Goal: Information Seeking & Learning: Learn about a topic

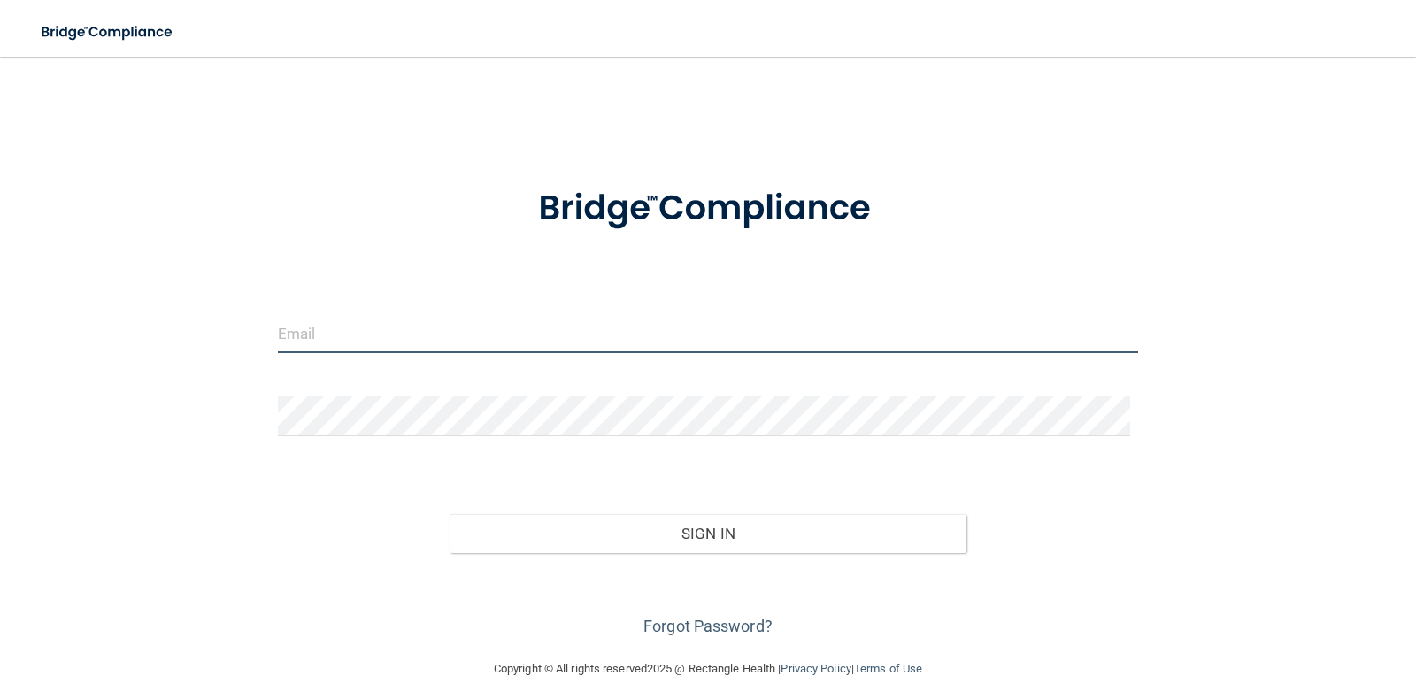
click at [369, 340] on input "email" at bounding box center [708, 333] width 861 height 40
type input "[EMAIL_ADDRESS][DOMAIN_NAME]"
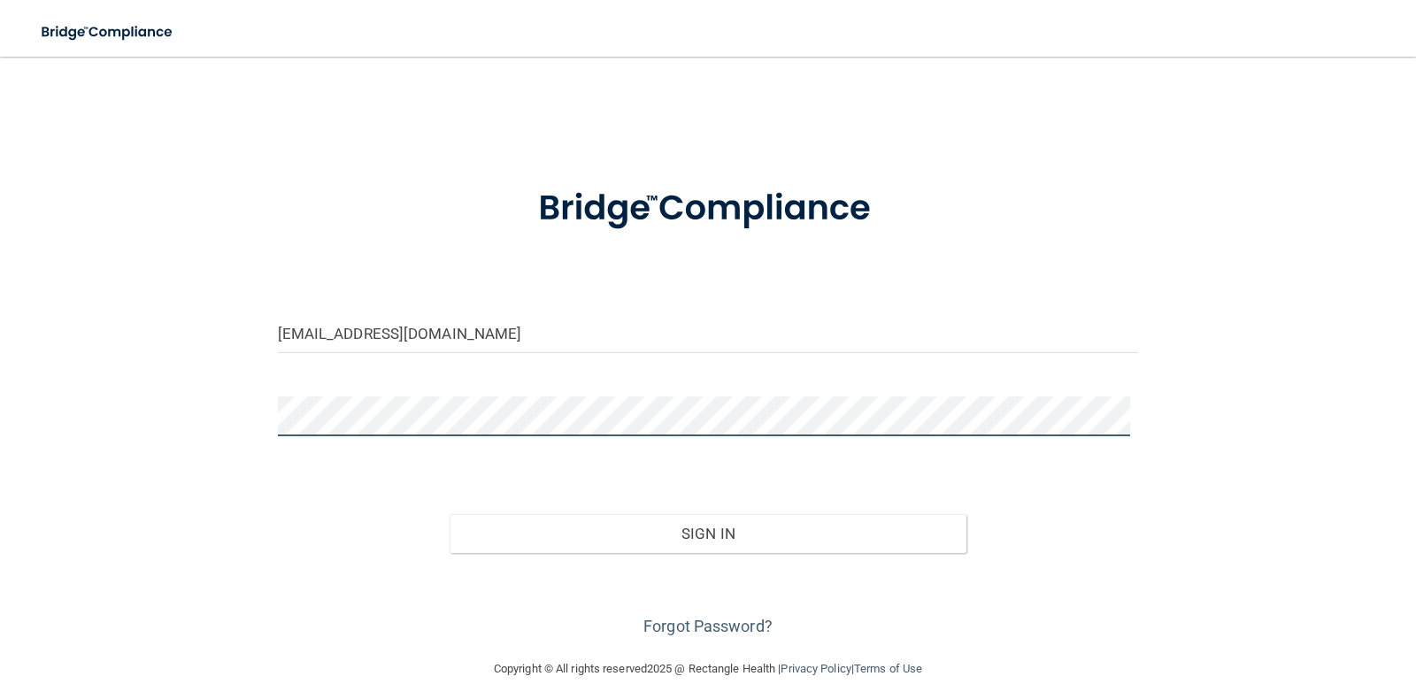
click at [449, 514] on button "Sign In" at bounding box center [707, 533] width 517 height 39
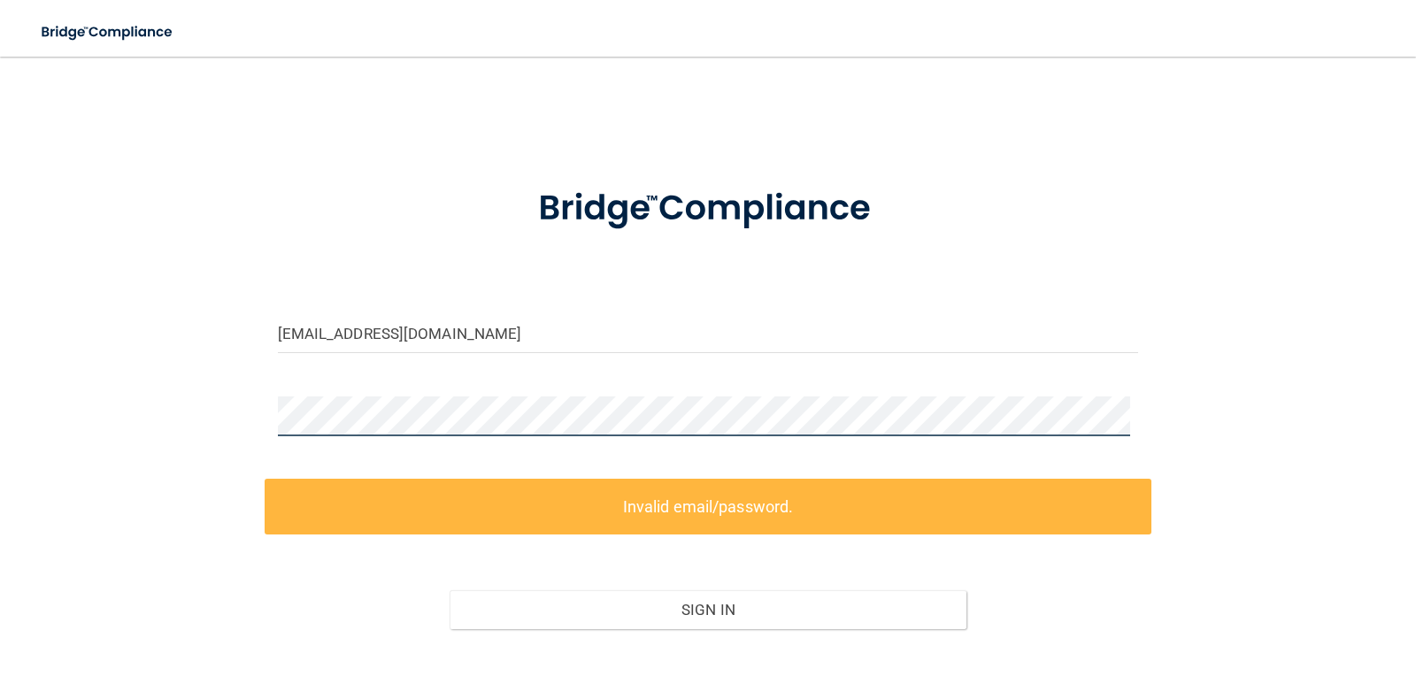
click at [134, 421] on div "[EMAIL_ADDRESS][DOMAIN_NAME] Invalid email/password. You don't have permission …" at bounding box center [707, 395] width 1345 height 642
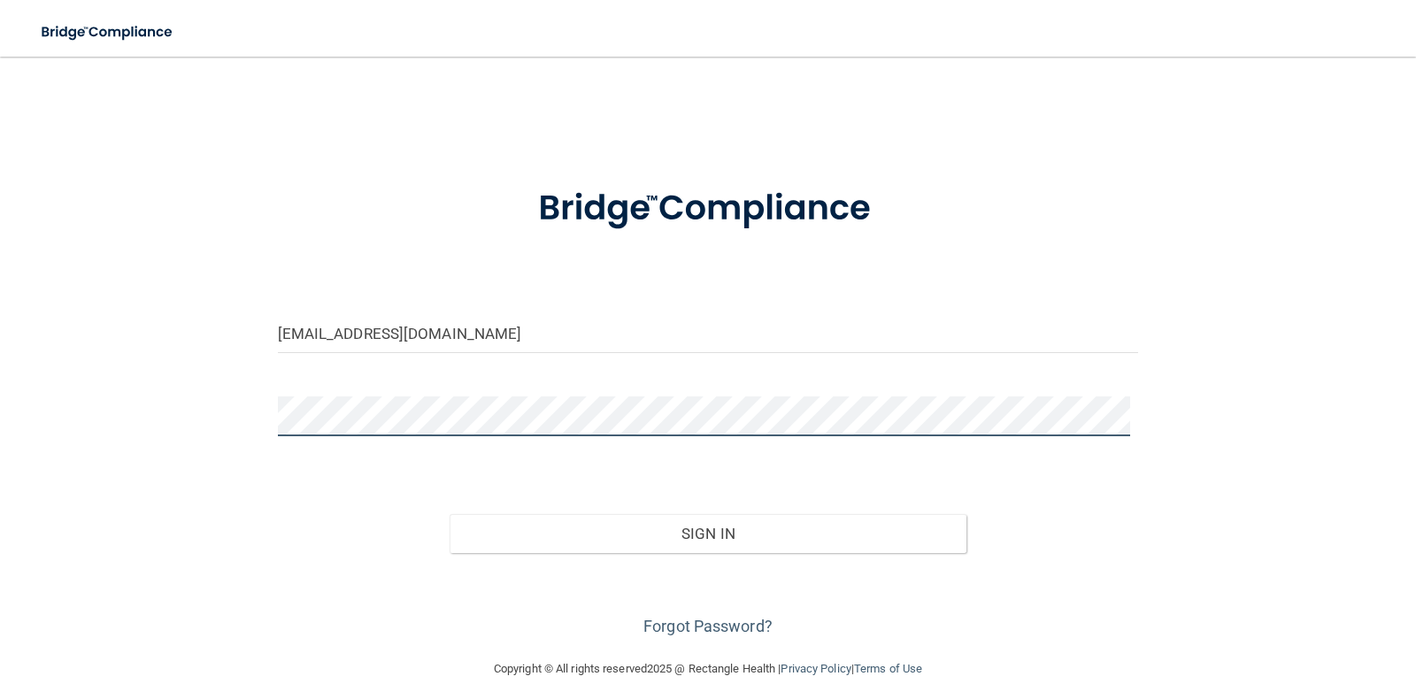
click at [449, 514] on button "Sign In" at bounding box center [707, 533] width 517 height 39
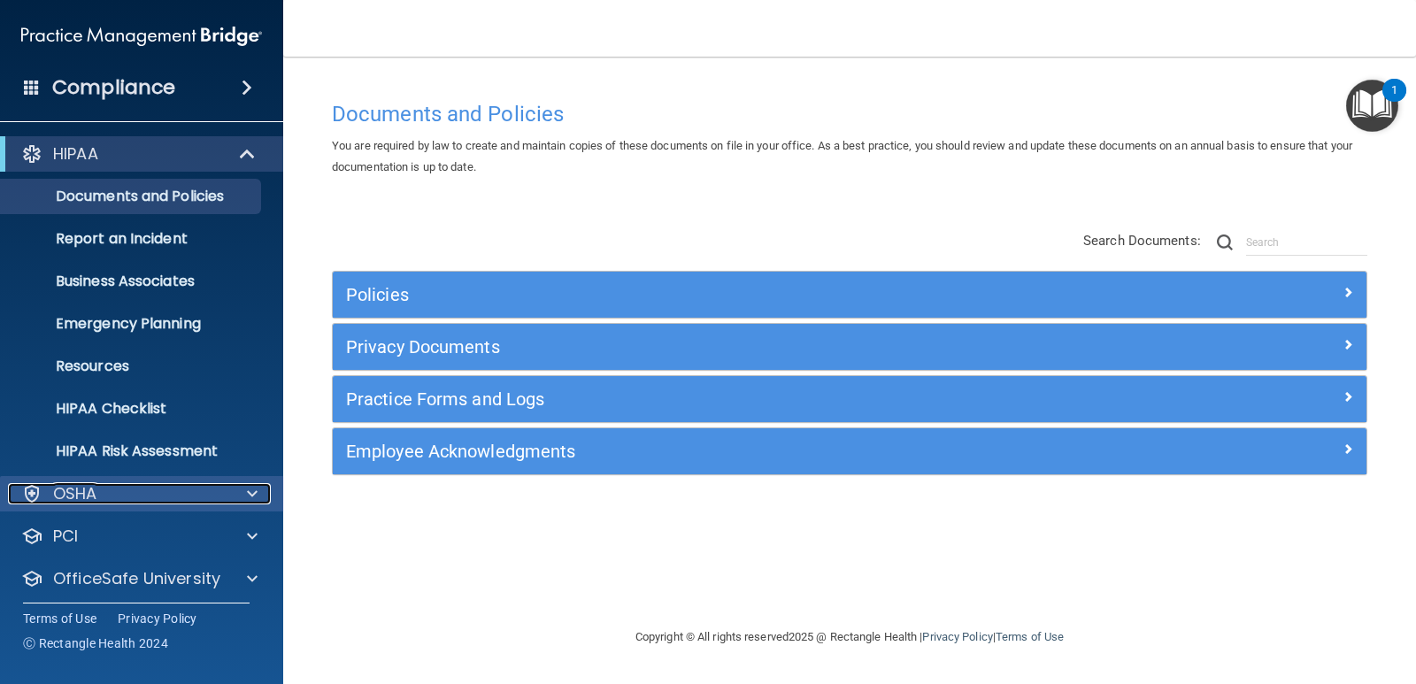
click at [165, 492] on div "OSHA" at bounding box center [117, 493] width 219 height 21
click at [156, 491] on div "OSHA" at bounding box center [117, 493] width 219 height 21
click at [119, 150] on div "HIPAA" at bounding box center [117, 153] width 219 height 21
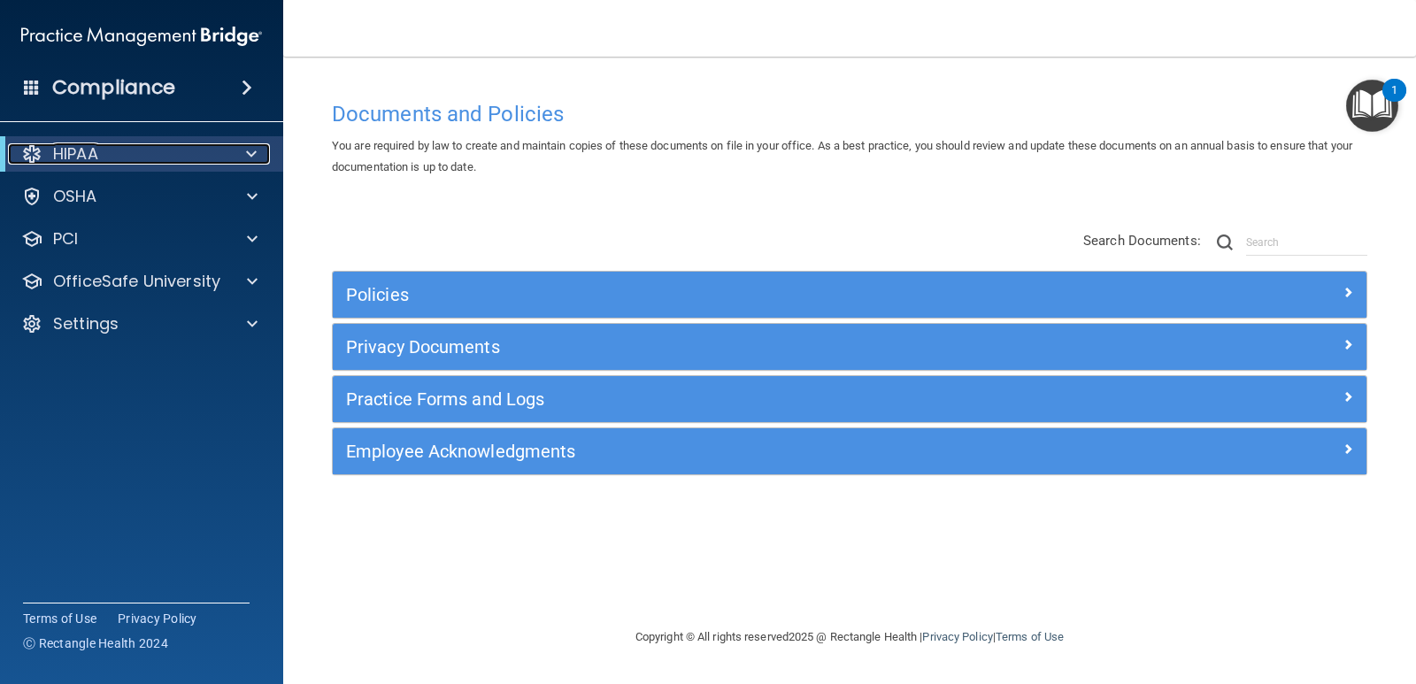
click at [119, 150] on div "HIPAA" at bounding box center [117, 153] width 219 height 21
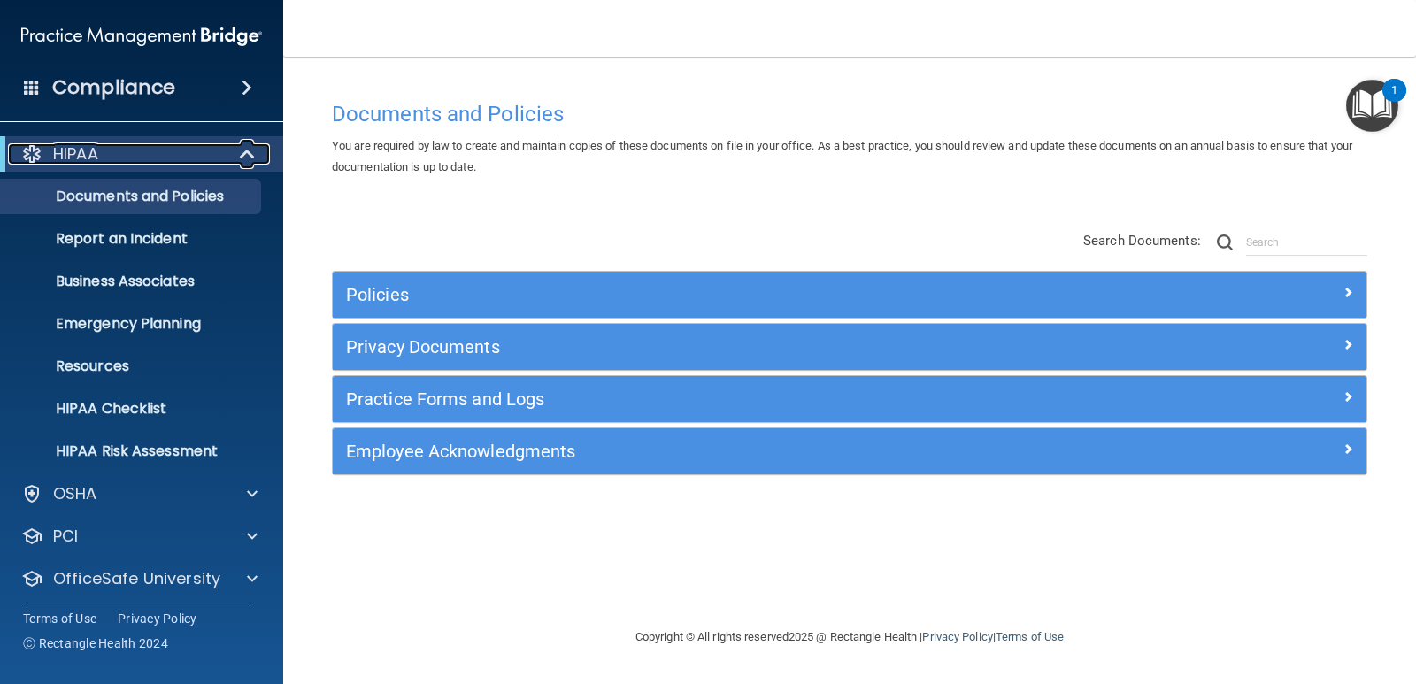
click at [119, 150] on div "HIPAA" at bounding box center [117, 153] width 219 height 21
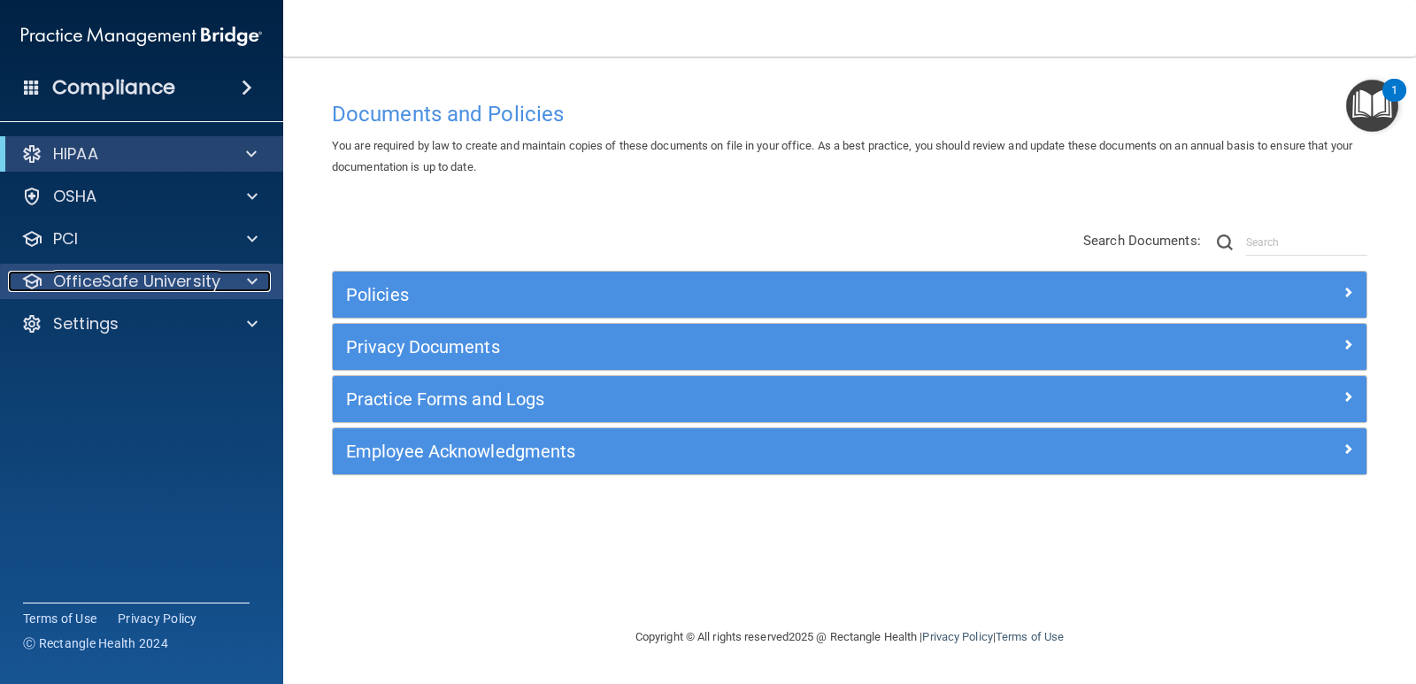
click at [122, 274] on p "OfficeSafe University" at bounding box center [136, 281] width 167 height 21
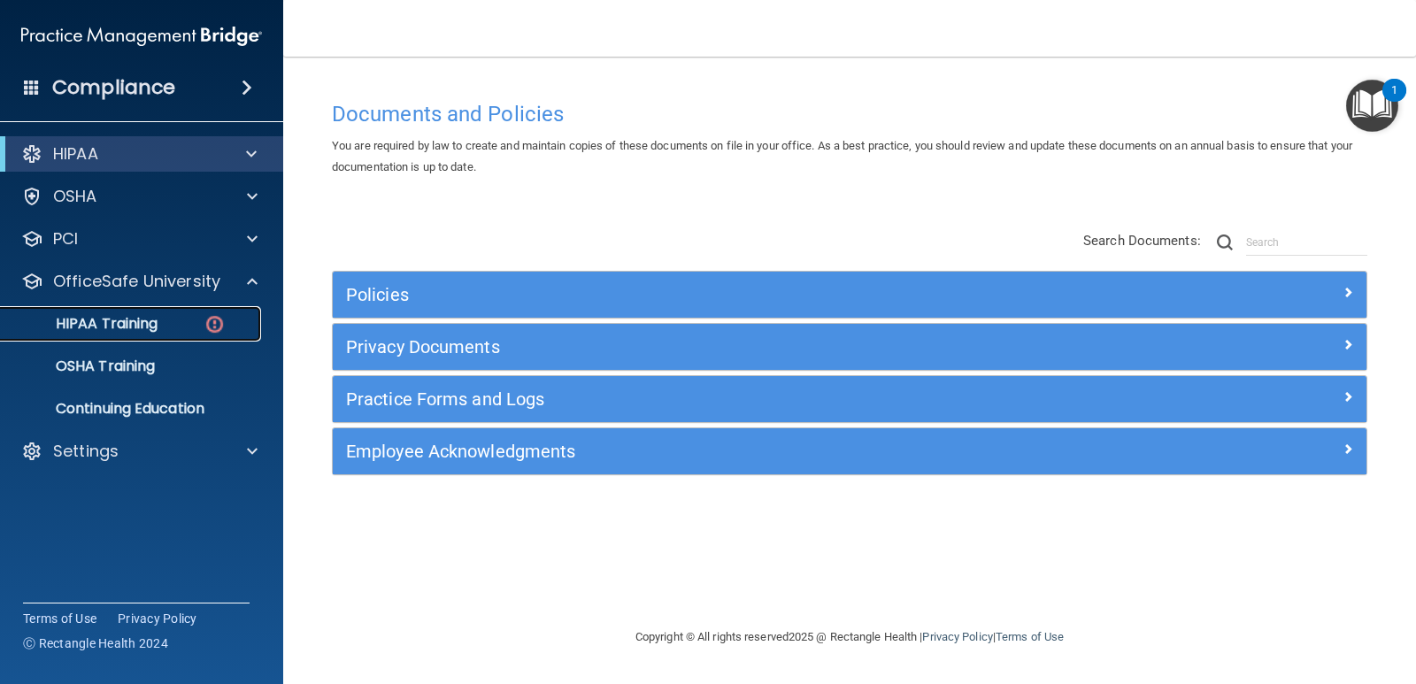
click at [116, 322] on p "HIPAA Training" at bounding box center [85, 324] width 146 height 18
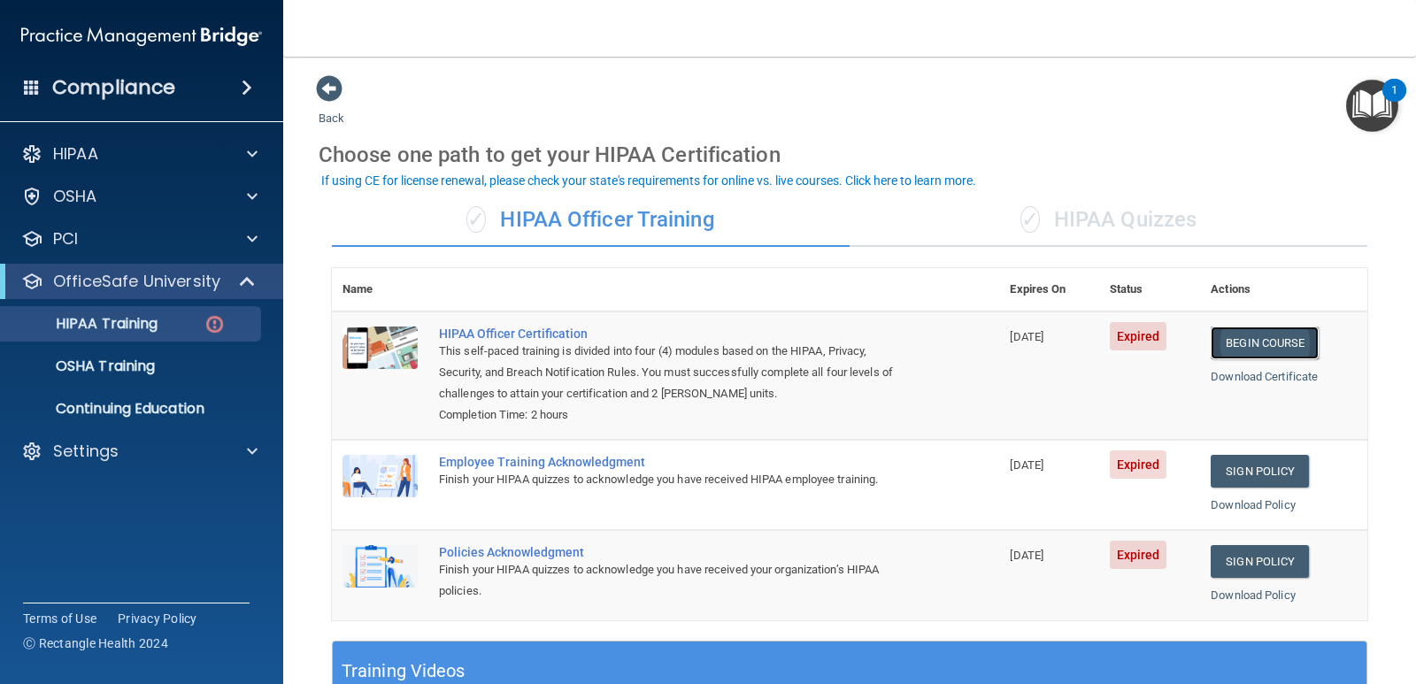
click at [1238, 340] on link "Begin Course" at bounding box center [1264, 342] width 108 height 33
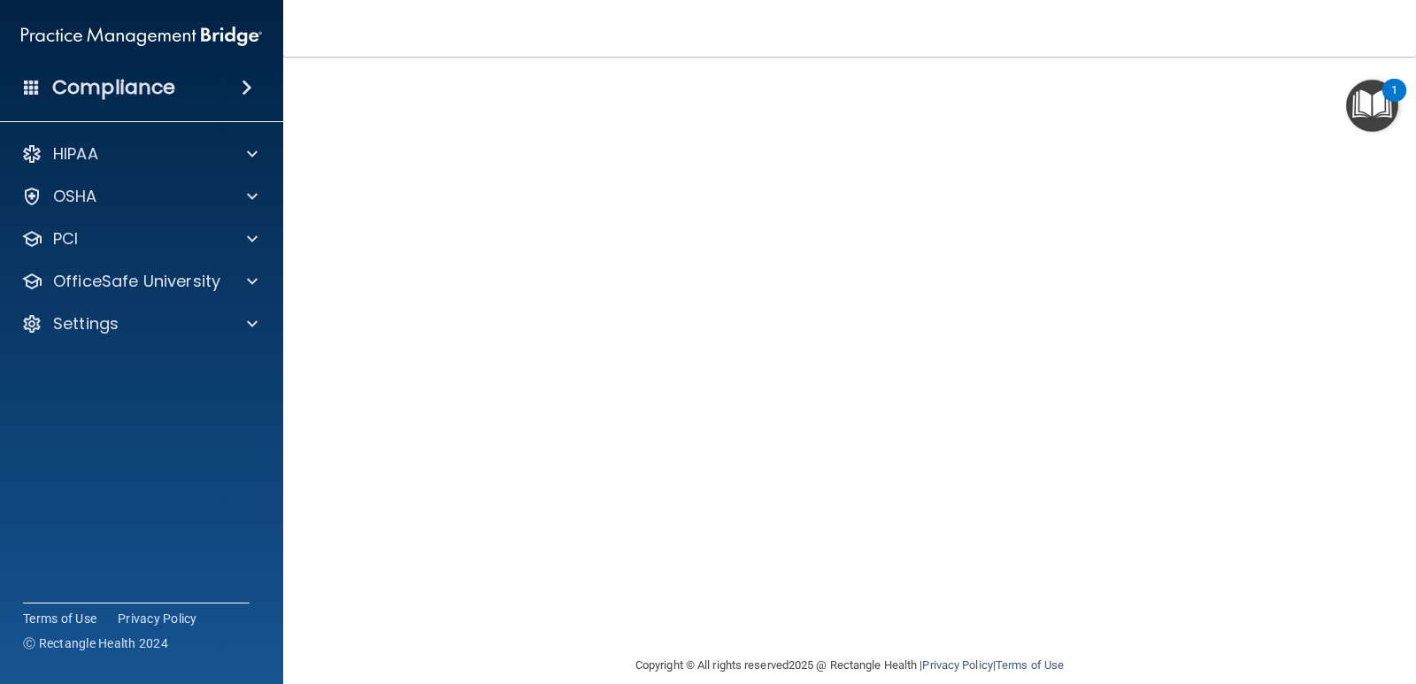
scroll to position [70, 0]
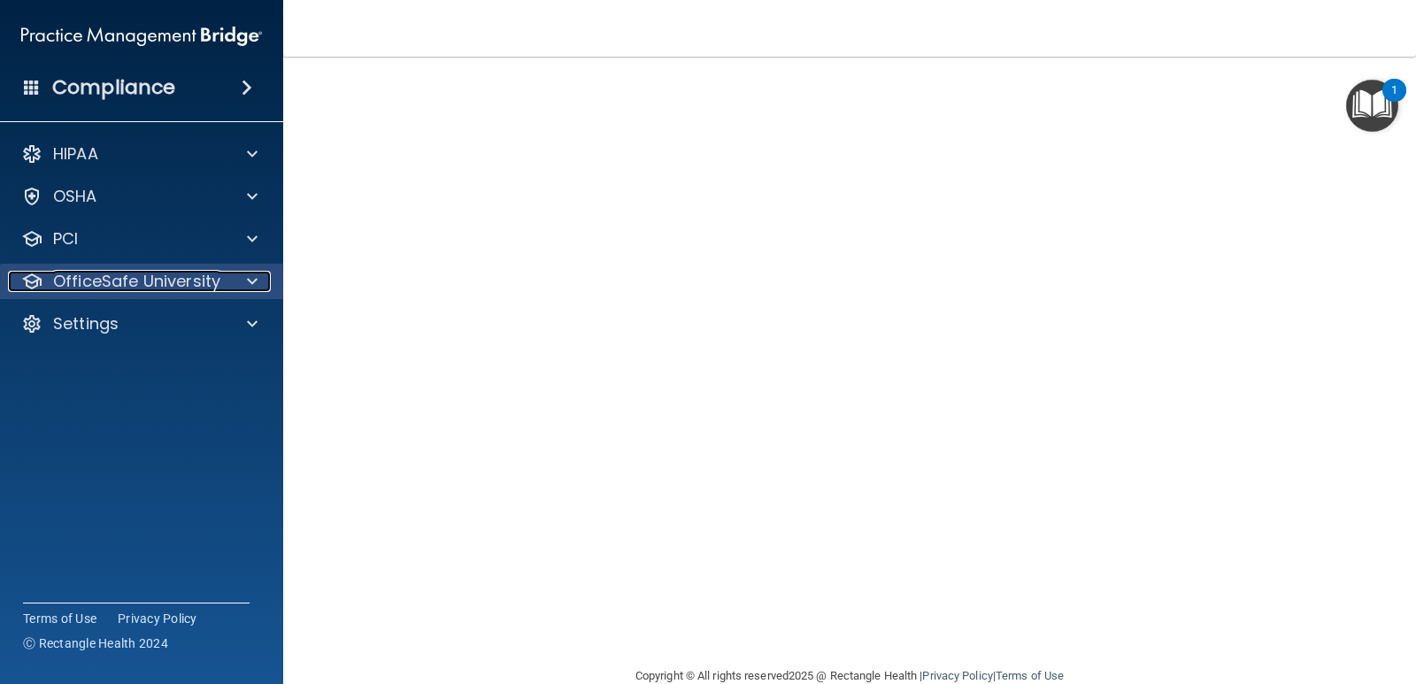
click at [206, 284] on p "OfficeSafe University" at bounding box center [136, 281] width 167 height 21
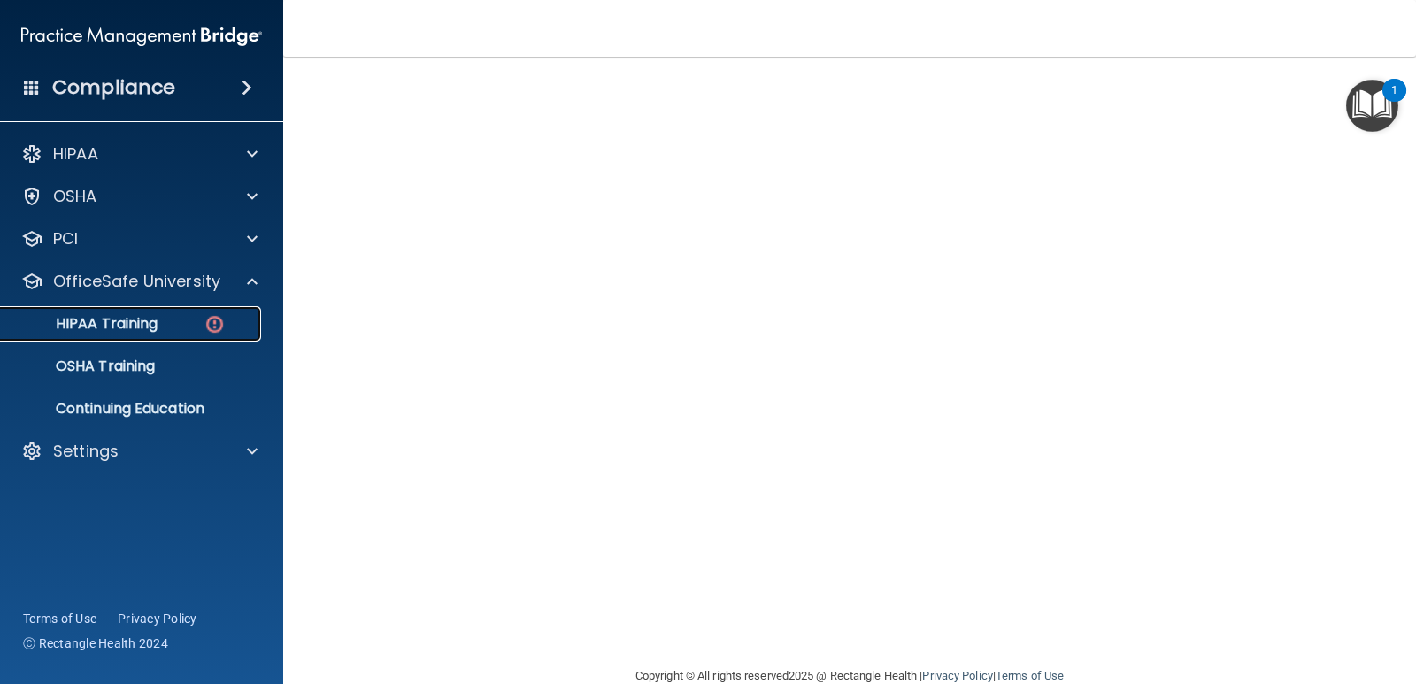
click at [139, 321] on p "HIPAA Training" at bounding box center [85, 324] width 146 height 18
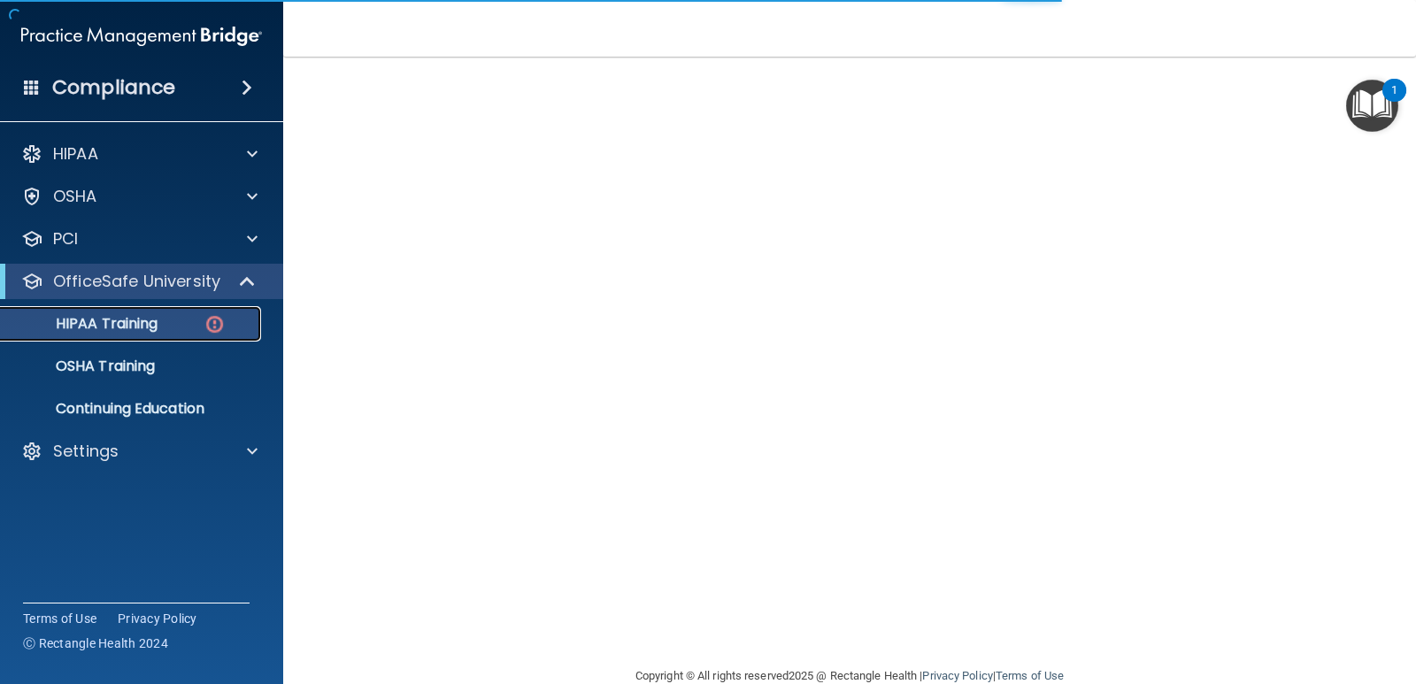
scroll to position [472, 0]
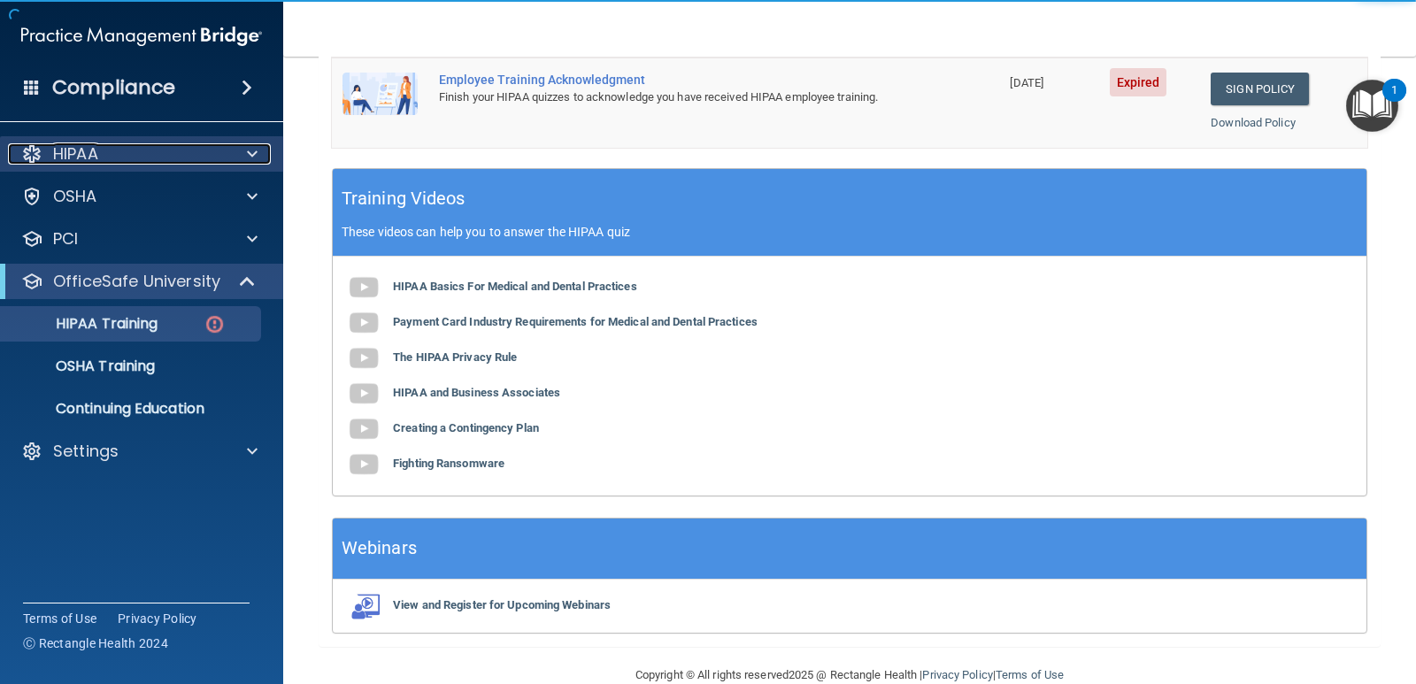
click at [109, 157] on div "HIPAA" at bounding box center [117, 153] width 219 height 21
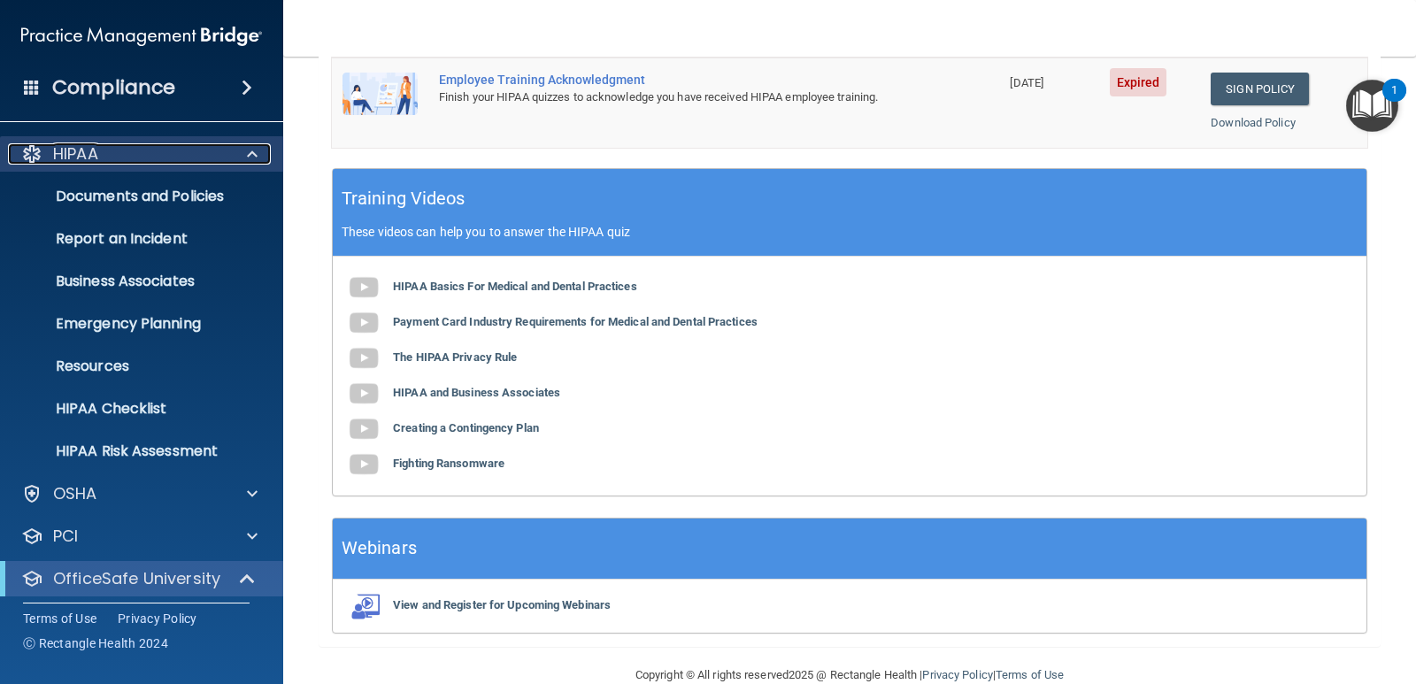
click at [105, 154] on div "HIPAA" at bounding box center [117, 153] width 219 height 21
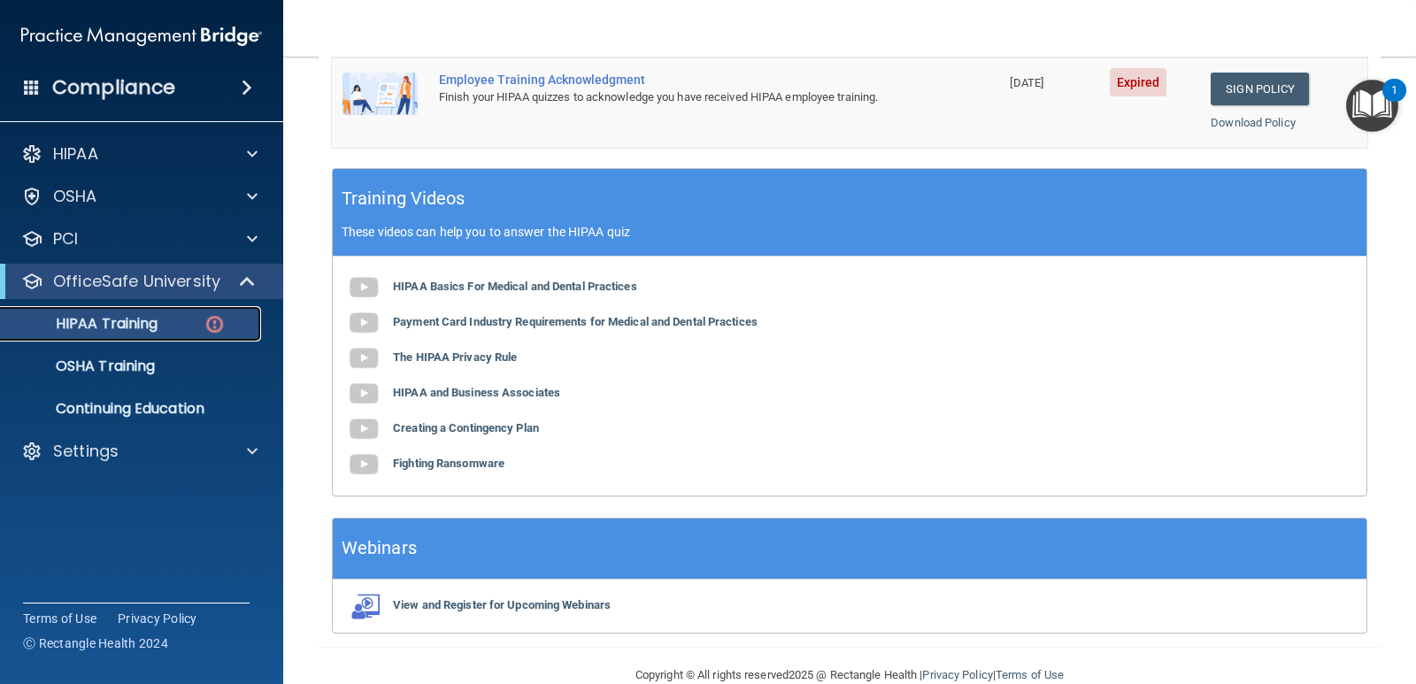
click at [111, 322] on p "HIPAA Training" at bounding box center [85, 324] width 146 height 18
click at [96, 274] on p "OfficeSafe University" at bounding box center [136, 281] width 167 height 21
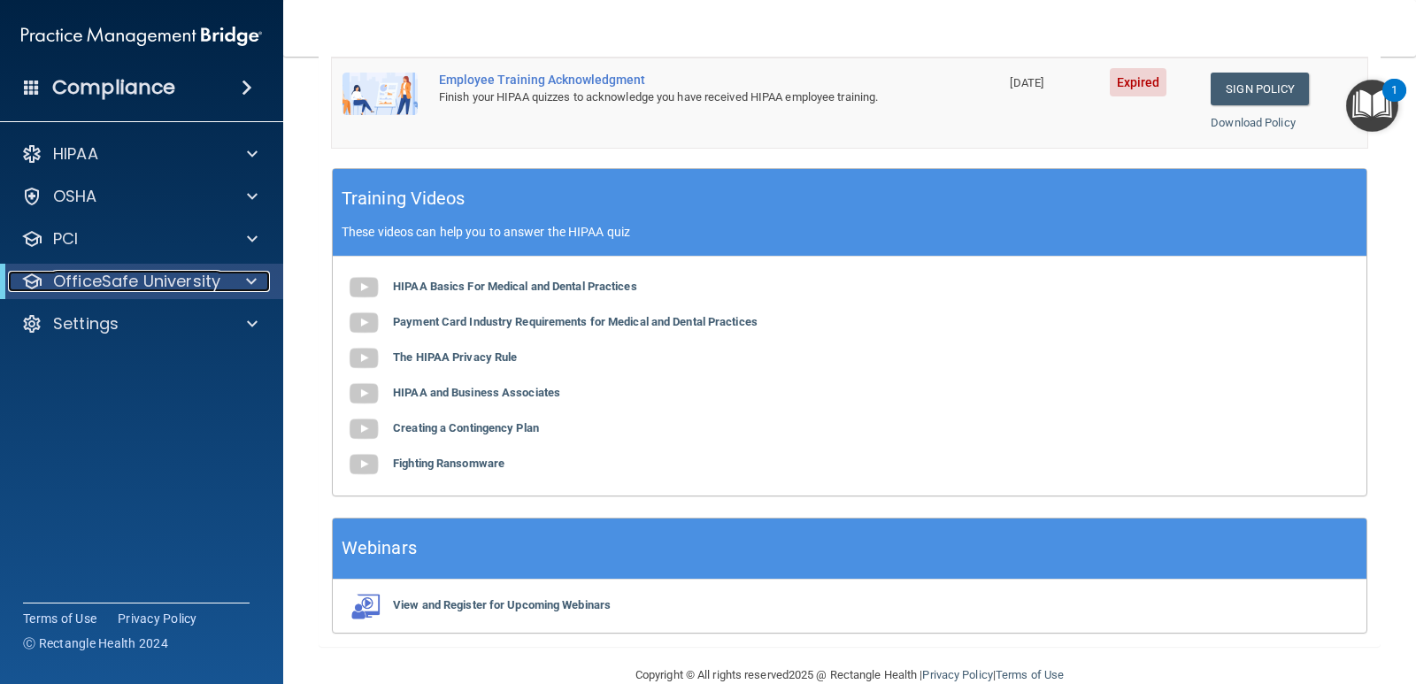
click at [93, 279] on p "OfficeSafe University" at bounding box center [136, 281] width 167 height 21
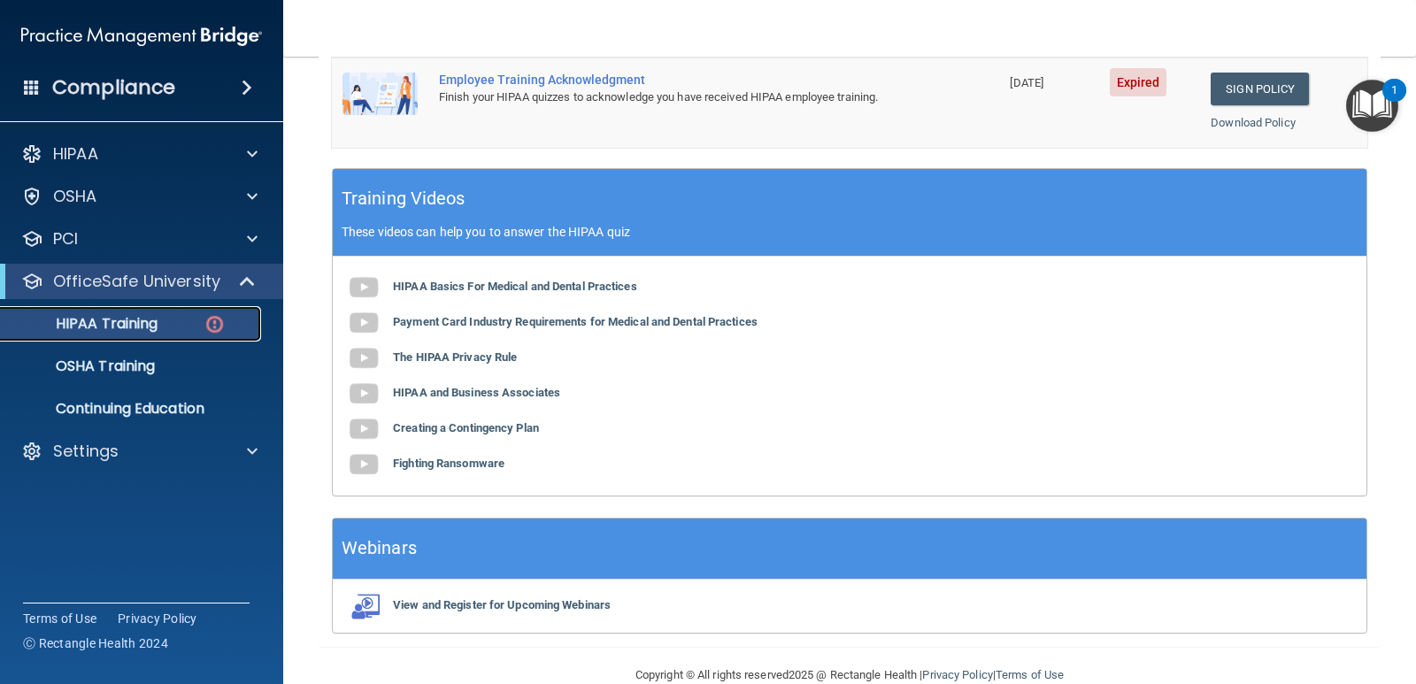
click at [73, 323] on p "HIPAA Training" at bounding box center [85, 324] width 146 height 18
click at [88, 194] on p "OSHA" at bounding box center [75, 196] width 44 height 21
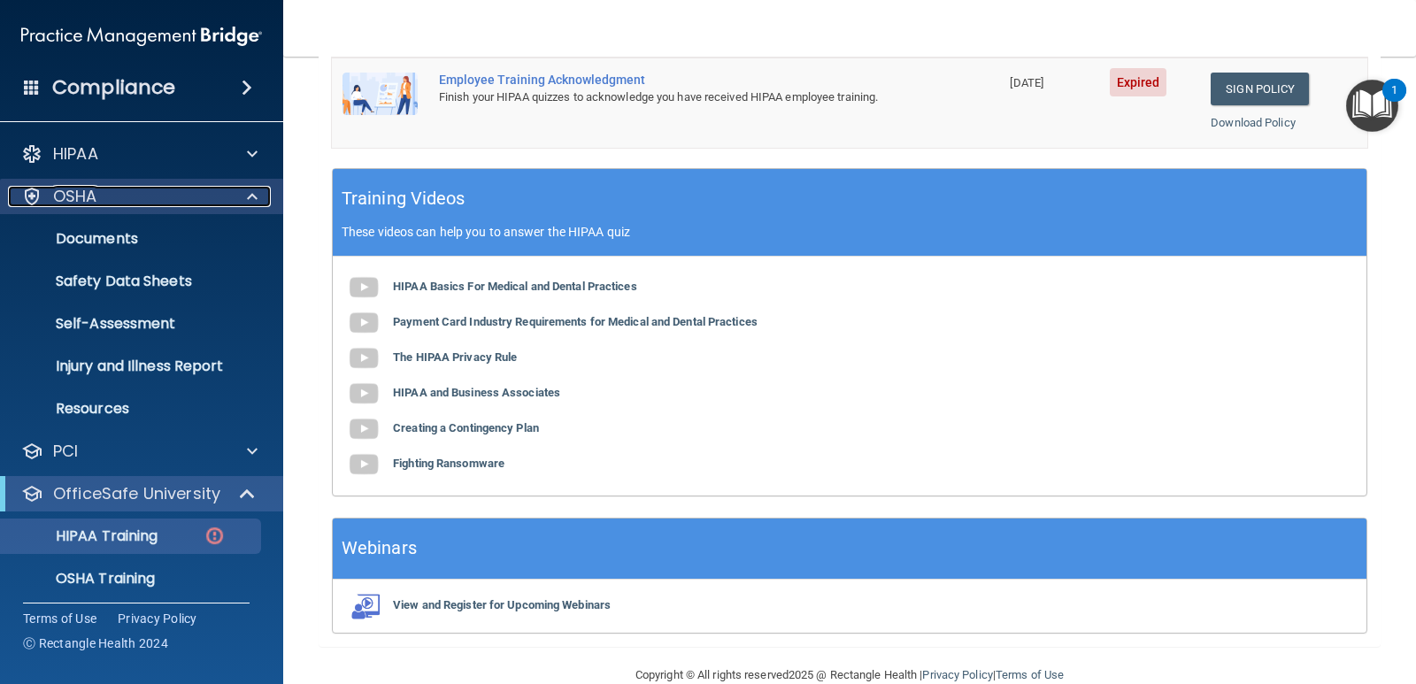
click at [88, 194] on p "OSHA" at bounding box center [75, 196] width 44 height 21
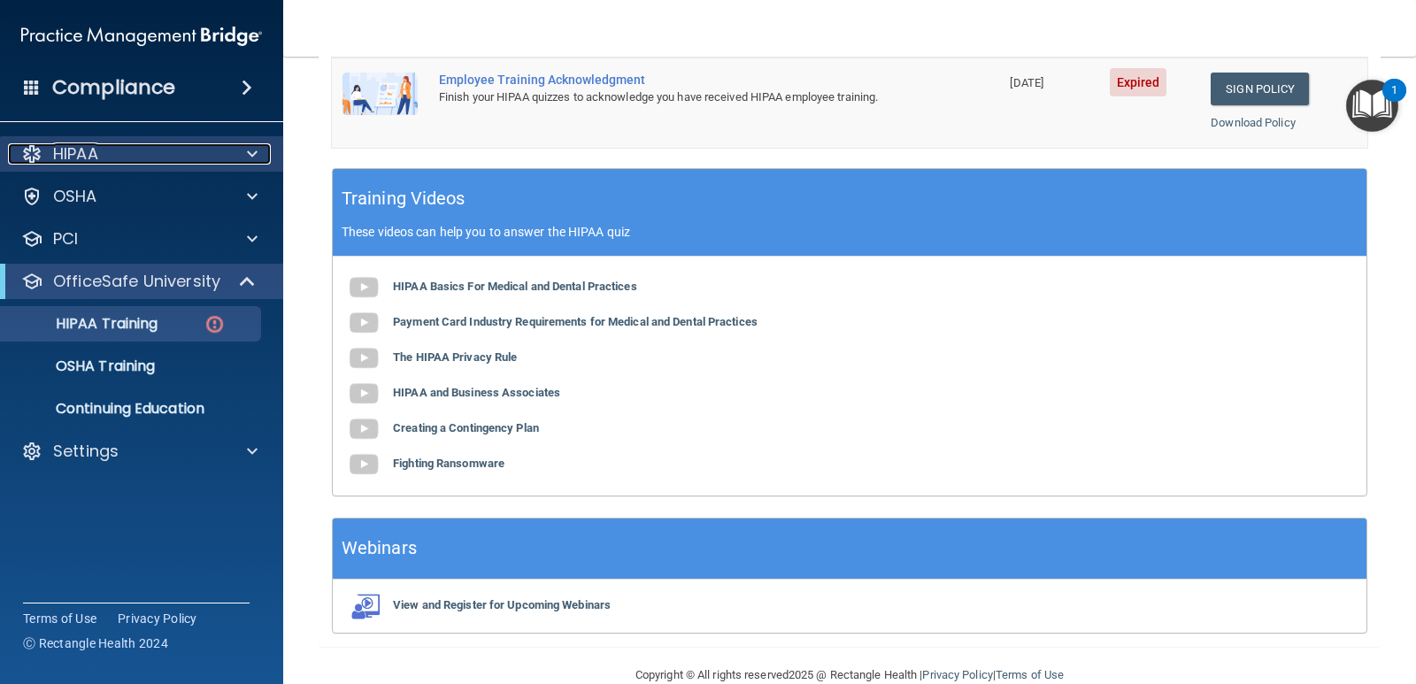
click at [82, 148] on p "HIPAA" at bounding box center [75, 153] width 45 height 21
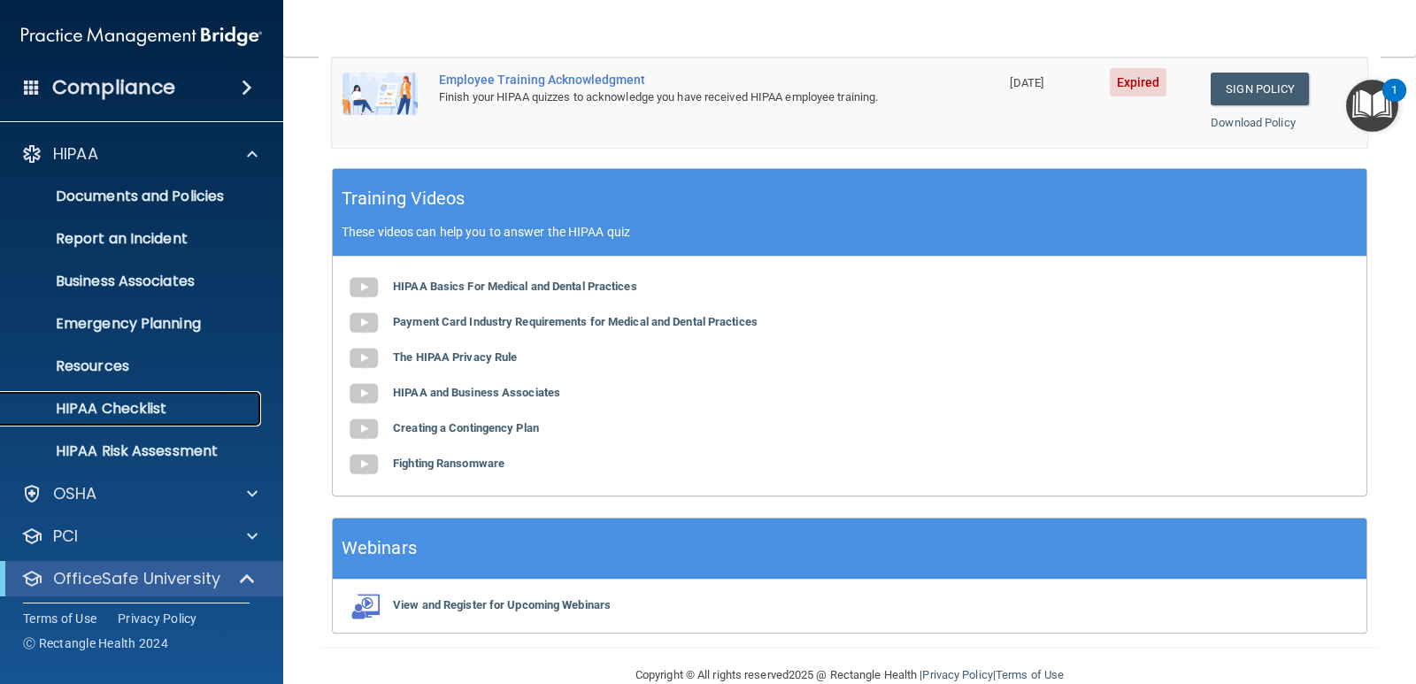
click at [122, 403] on p "HIPAA Checklist" at bounding box center [133, 409] width 242 height 18
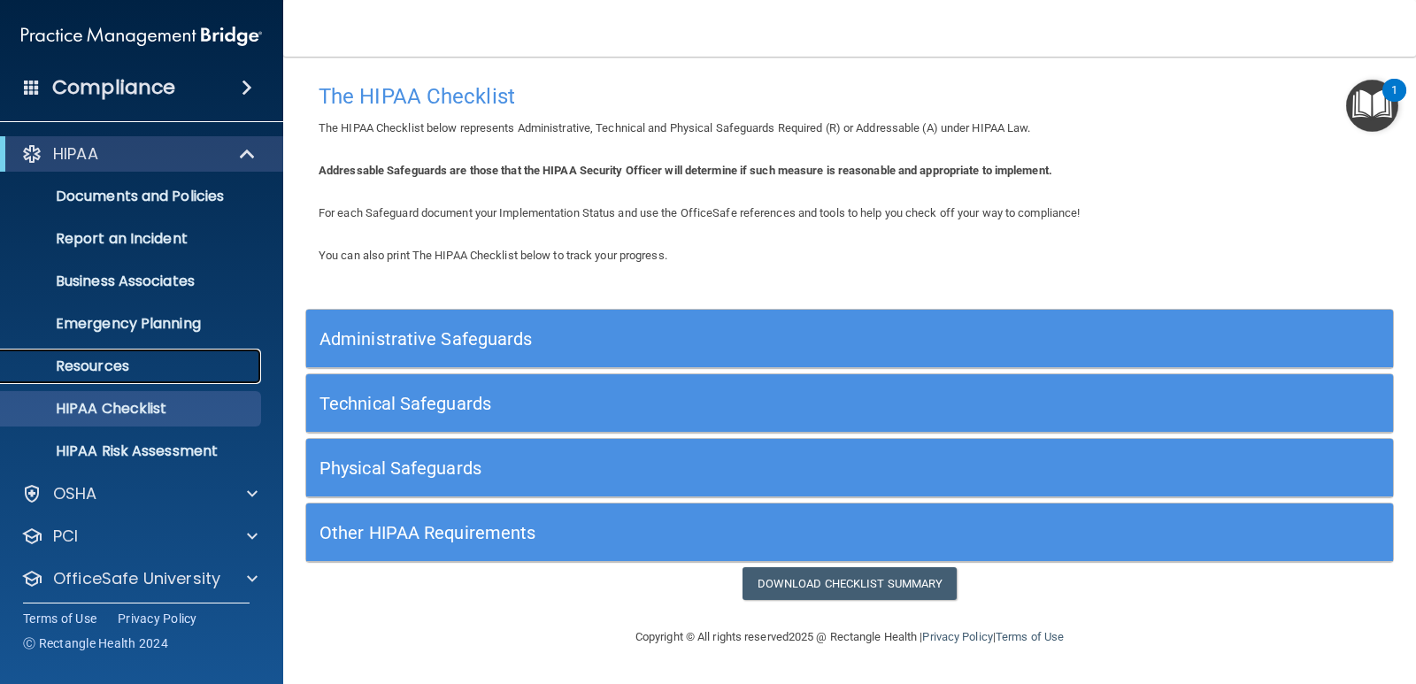
click at [111, 369] on p "Resources" at bounding box center [133, 366] width 242 height 18
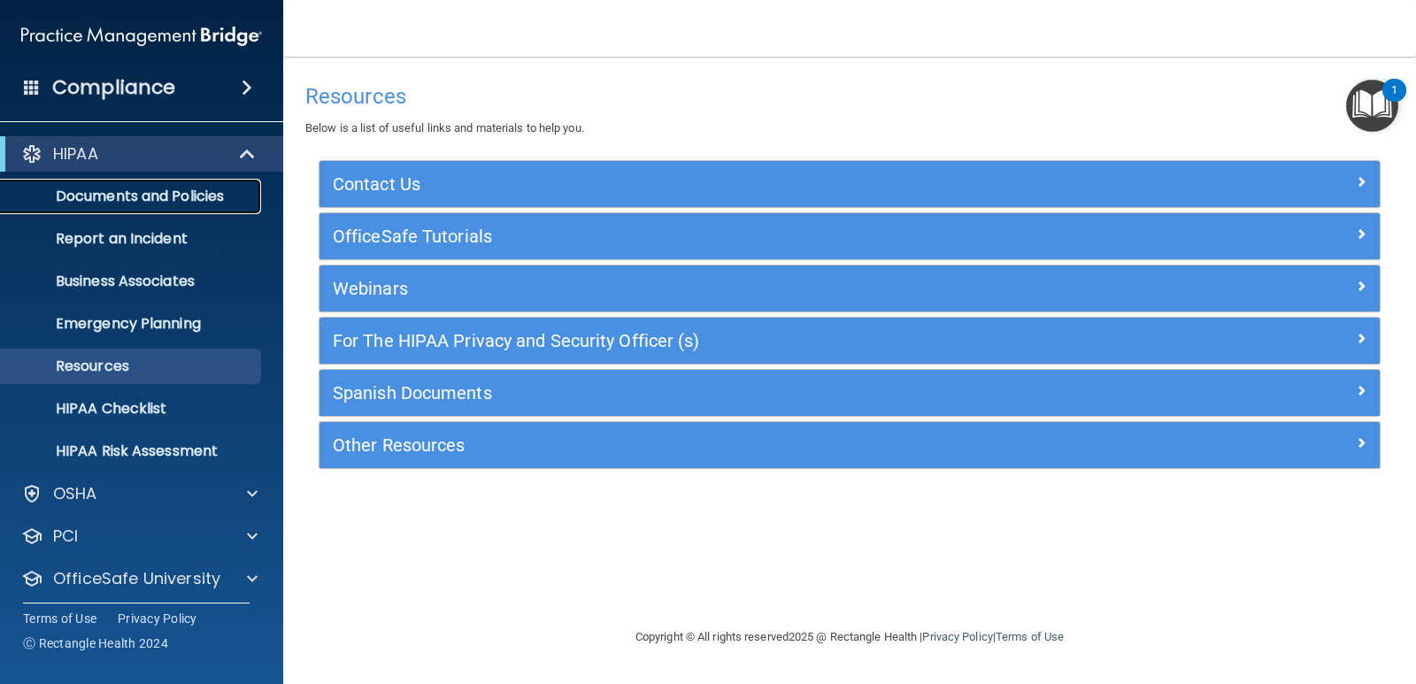
click at [98, 195] on p "Documents and Policies" at bounding box center [133, 197] width 242 height 18
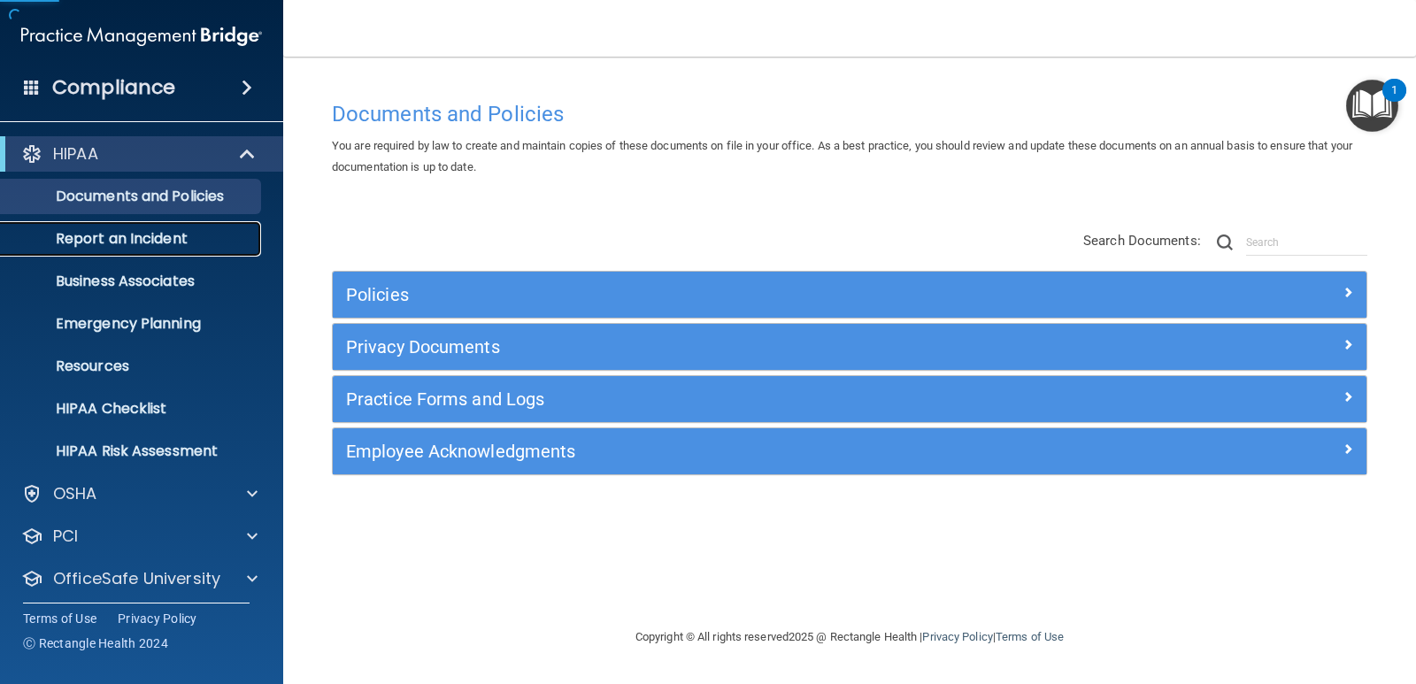
click at [111, 246] on p "Report an Incident" at bounding box center [133, 239] width 242 height 18
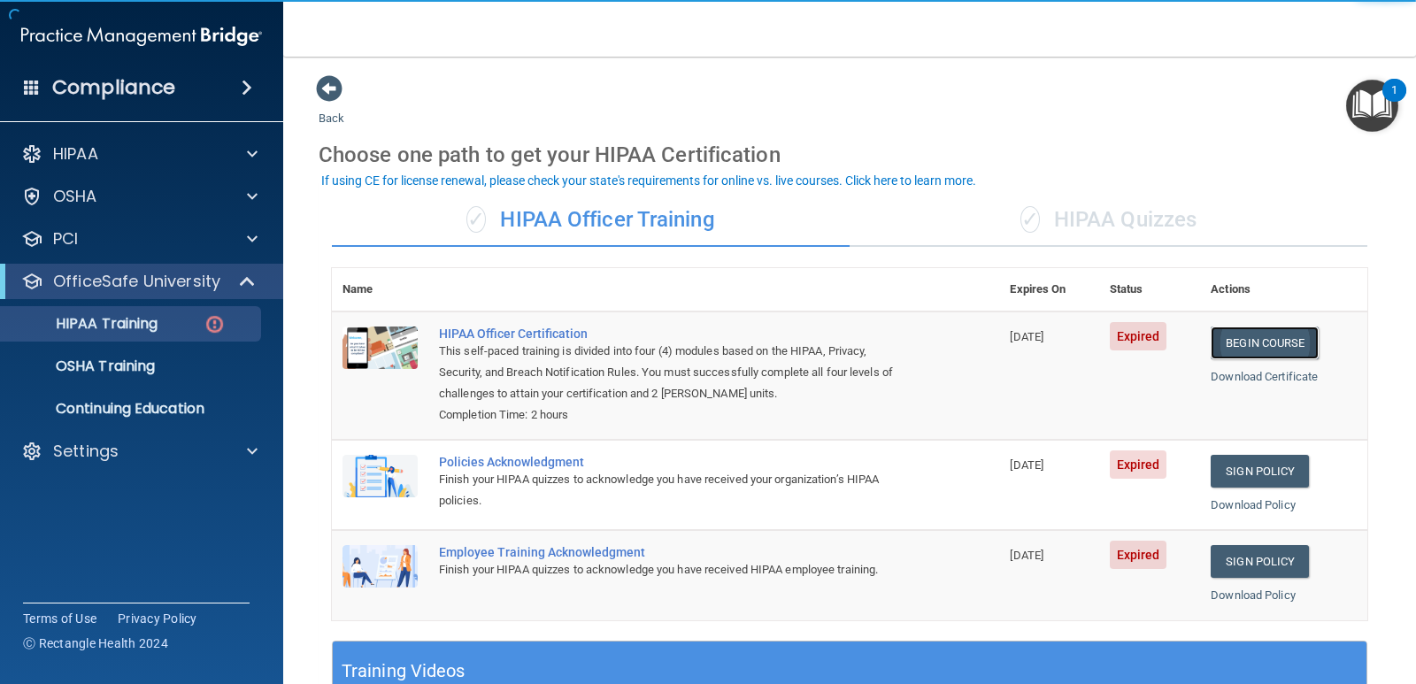
click at [1242, 339] on link "Begin Course" at bounding box center [1264, 342] width 108 height 33
